Goal: Transaction & Acquisition: Purchase product/service

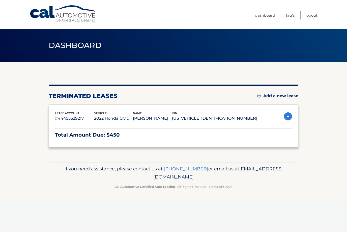
scroll to position [0, 0]
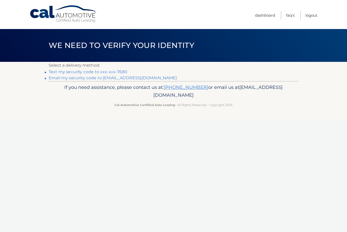
click at [55, 69] on link "Text my security code to xxx-xxx-7680" at bounding box center [88, 71] width 79 height 5
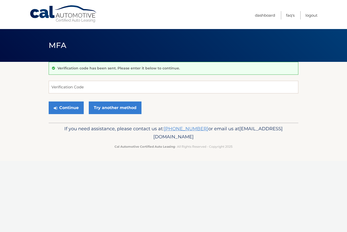
click at [50, 72] on div "Verification code has been sent. Please enter it below to continue." at bounding box center [174, 68] width 250 height 13
click at [63, 89] on input "Verification Code" at bounding box center [174, 87] width 250 height 13
type input "309664"
click at [66, 108] on button "Continue" at bounding box center [66, 108] width 35 height 13
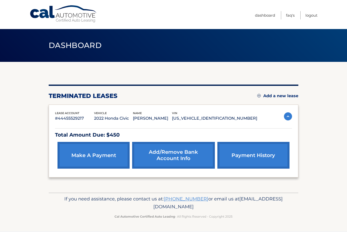
click at [88, 155] on link "make a payment" at bounding box center [94, 155] width 72 height 27
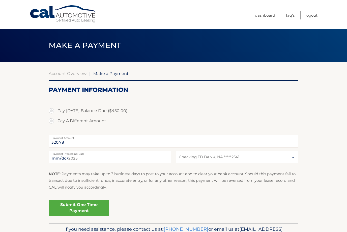
select select "ODQ3MDAyYjYtOGI3OS00YjgzLTg5ZTItZDk4MDJiYjg0NzZl"
click at [51, 111] on label "Pay [DATE] Balance Due ($450.00)" at bounding box center [174, 111] width 250 height 10
click at [51, 111] on input "Pay [DATE] Balance Due ($450.00)" at bounding box center [53, 110] width 5 height 8
radio input "true"
type input "450.00"
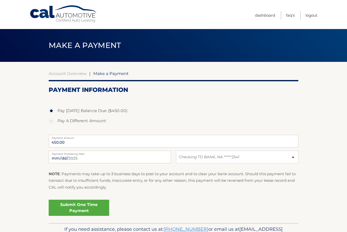
scroll to position [12, 0]
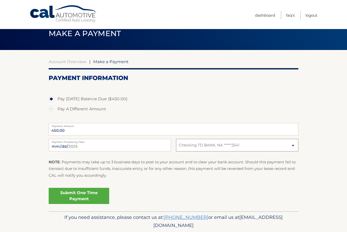
click at [286, 144] on select "Select Bank Account Checking TD BANK, NA *****2541" at bounding box center [237, 145] width 122 height 13
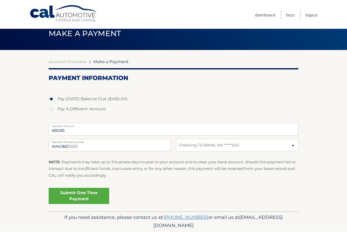
click at [81, 196] on link "Submit One Time Payment" at bounding box center [79, 196] width 61 height 16
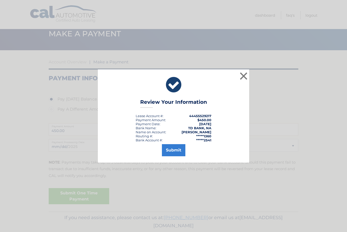
click at [178, 156] on button "Submit" at bounding box center [173, 150] width 23 height 12
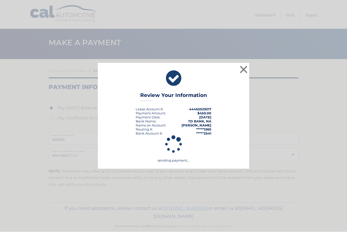
scroll to position [10, 0]
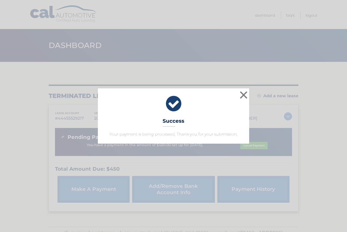
click at [246, 96] on button "×" at bounding box center [244, 95] width 10 height 10
